Goal: Find specific page/section: Find specific page/section

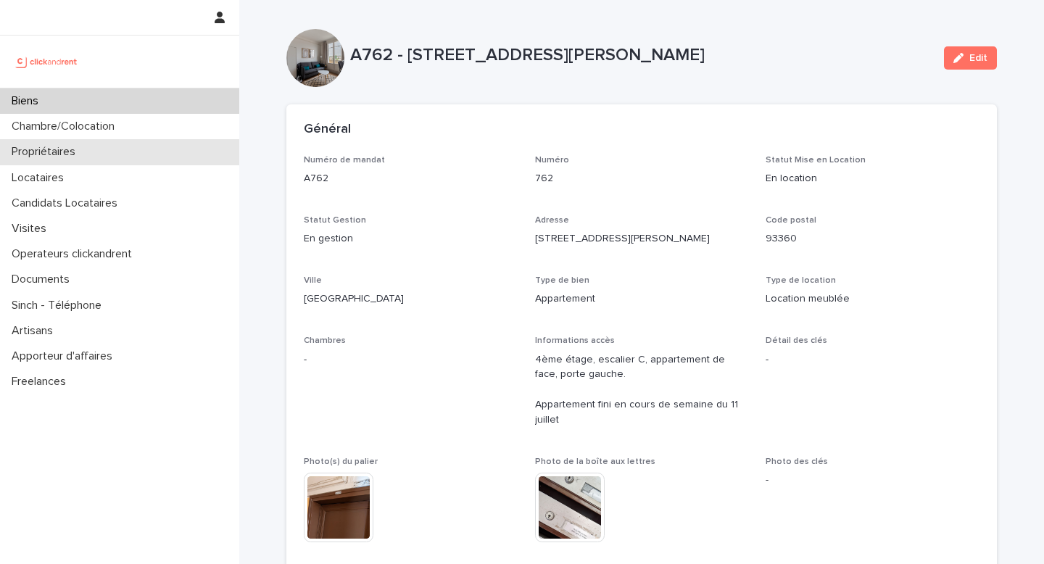
click at [60, 153] on p "Propriétaires" at bounding box center [46, 152] width 81 height 14
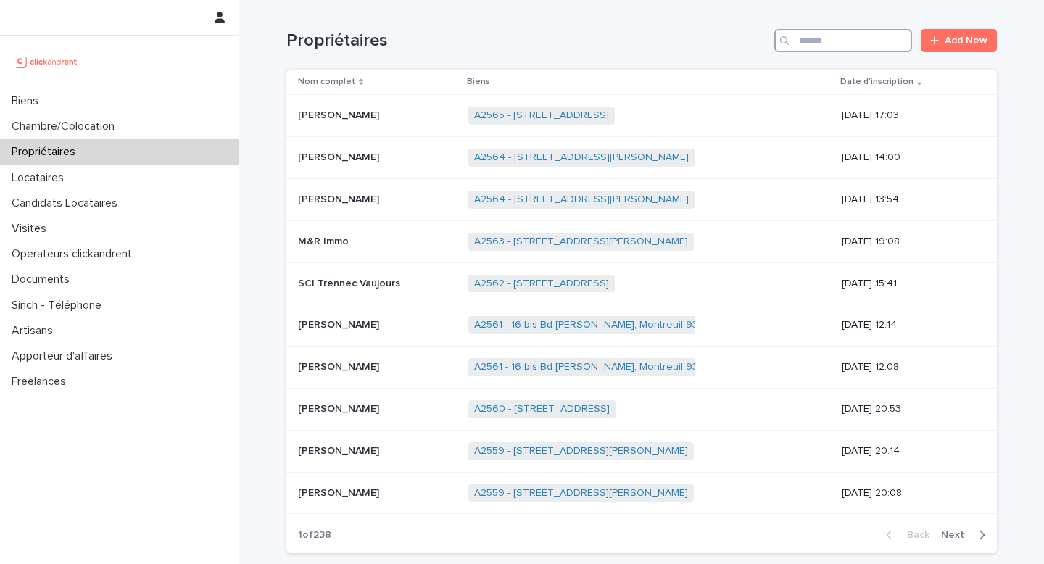
click at [874, 46] on input "Search" at bounding box center [843, 40] width 138 height 23
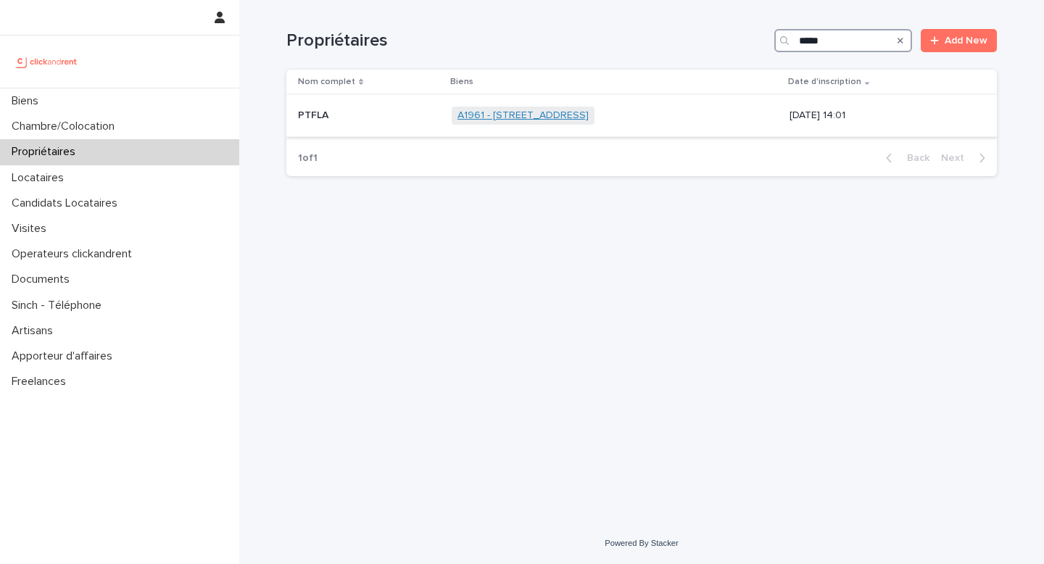
type input "*****"
click at [572, 115] on link "A1961 - [STREET_ADDRESS]" at bounding box center [522, 115] width 131 height 12
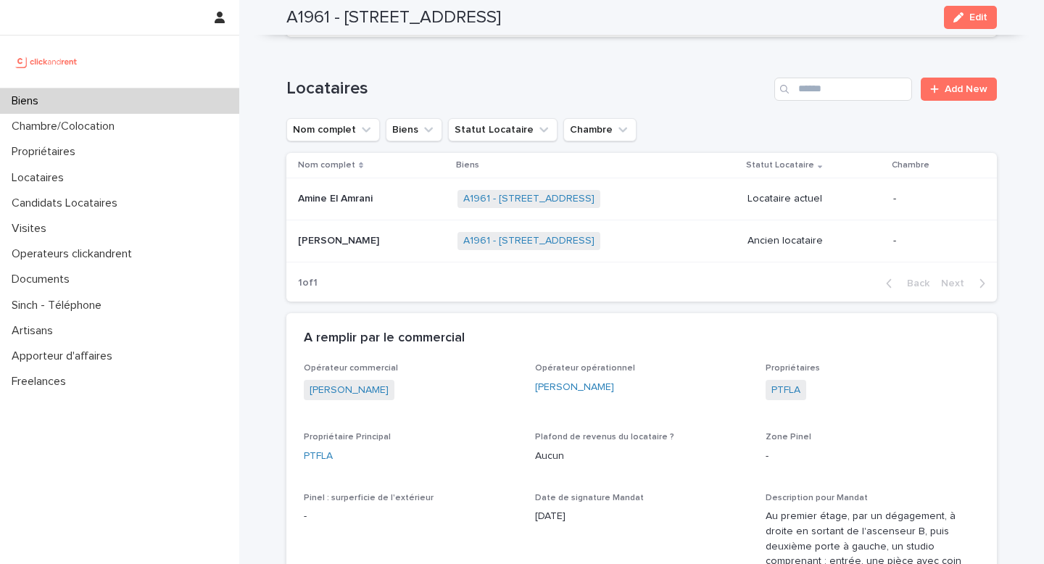
scroll to position [921, 0]
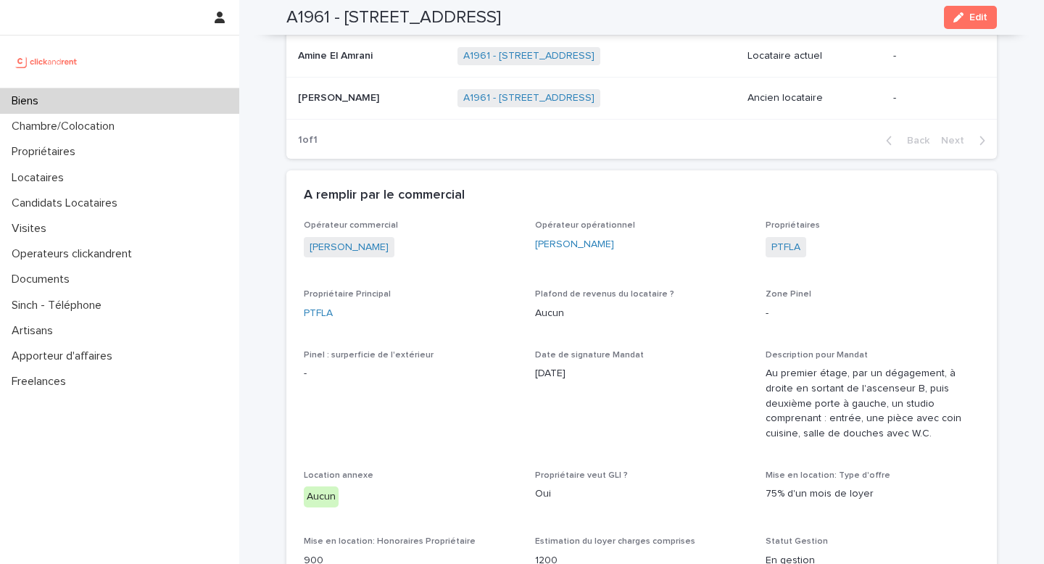
click at [784, 257] on span "PTFLA" at bounding box center [786, 247] width 41 height 21
click at [784, 247] on link "PTFLA" at bounding box center [785, 247] width 29 height 15
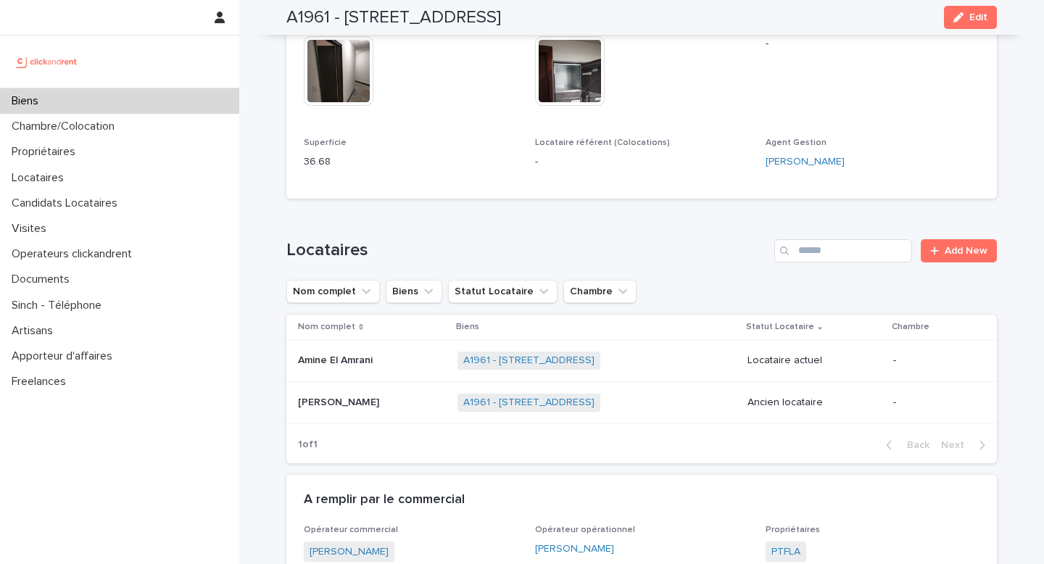
scroll to position [618, 0]
click at [367, 349] on div "Amine El Amrani Amine El Amrani" at bounding box center [372, 359] width 148 height 24
